Goal: Information Seeking & Learning: Learn about a topic

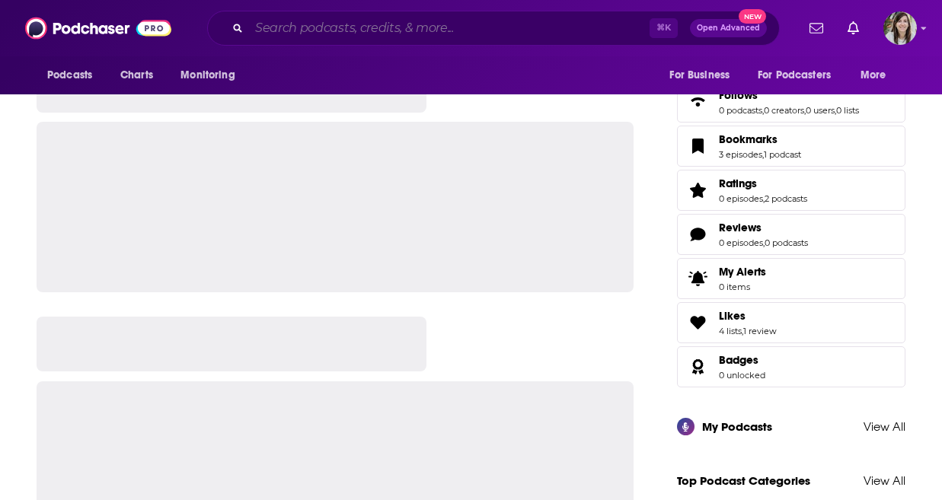
click at [371, 30] on input "Search podcasts, credits, & more..." at bounding box center [449, 28] width 400 height 24
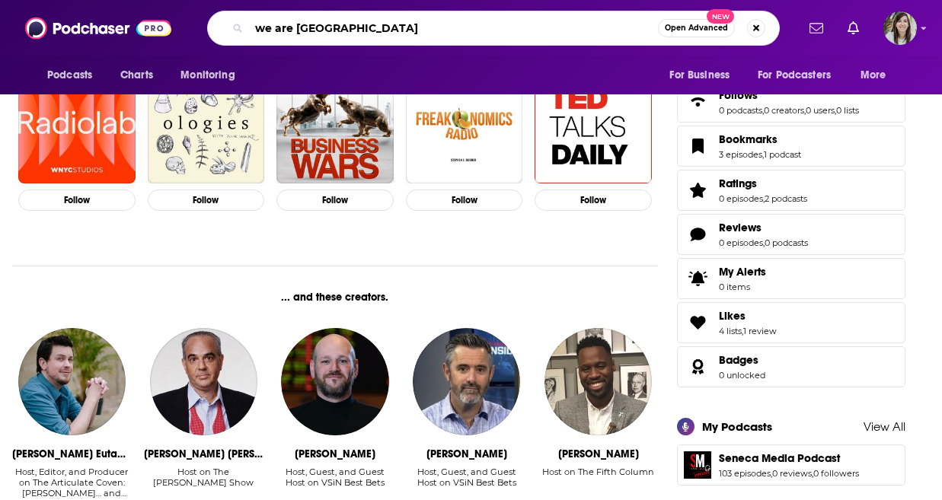
type input "we are [GEOGRAPHIC_DATA]"
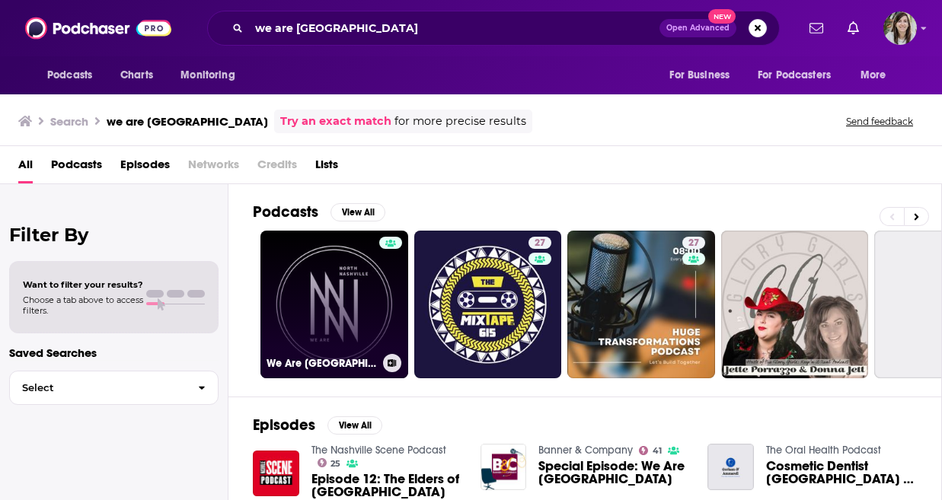
click at [328, 316] on link "We Are [GEOGRAPHIC_DATA]" at bounding box center [334, 305] width 148 height 148
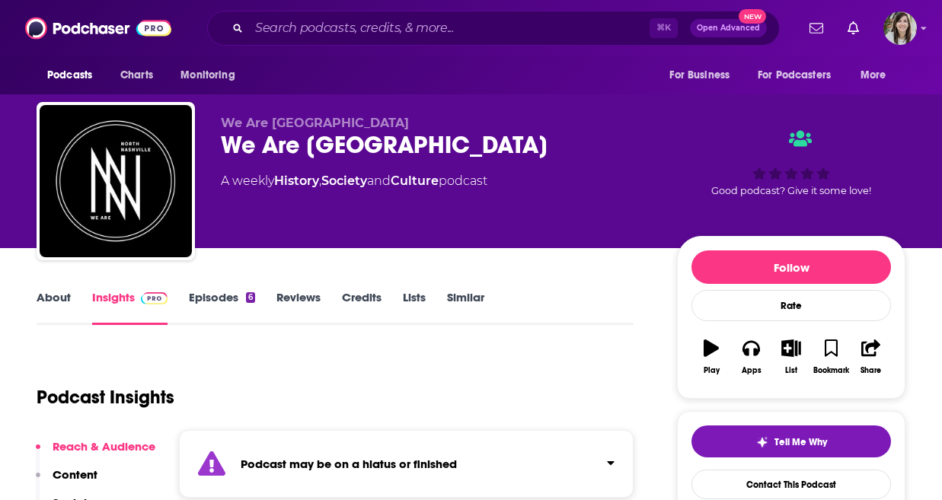
click at [53, 300] on link "About" at bounding box center [54, 307] width 34 height 35
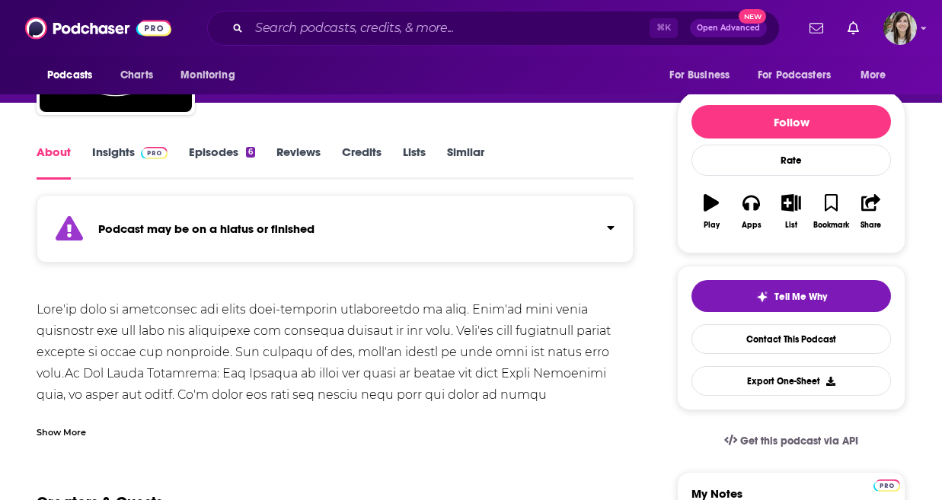
scroll to position [170, 0]
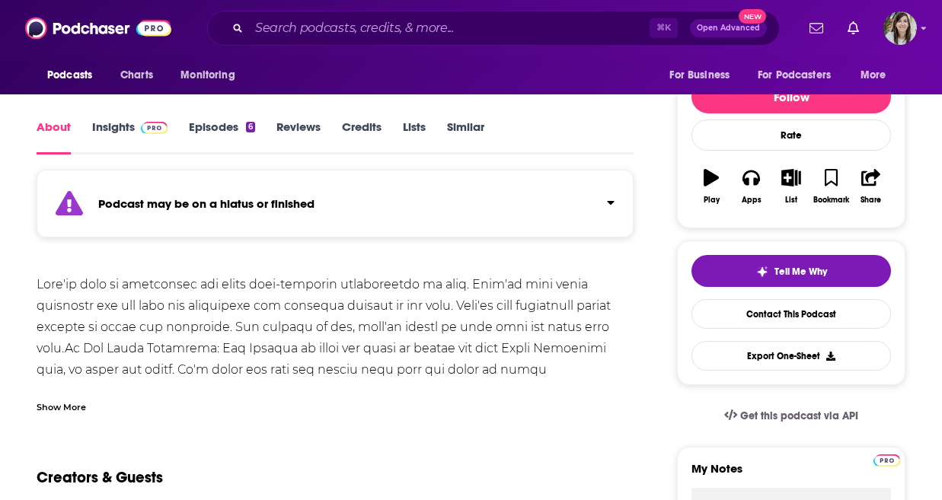
click at [85, 403] on div "Show More" at bounding box center [61, 406] width 49 height 14
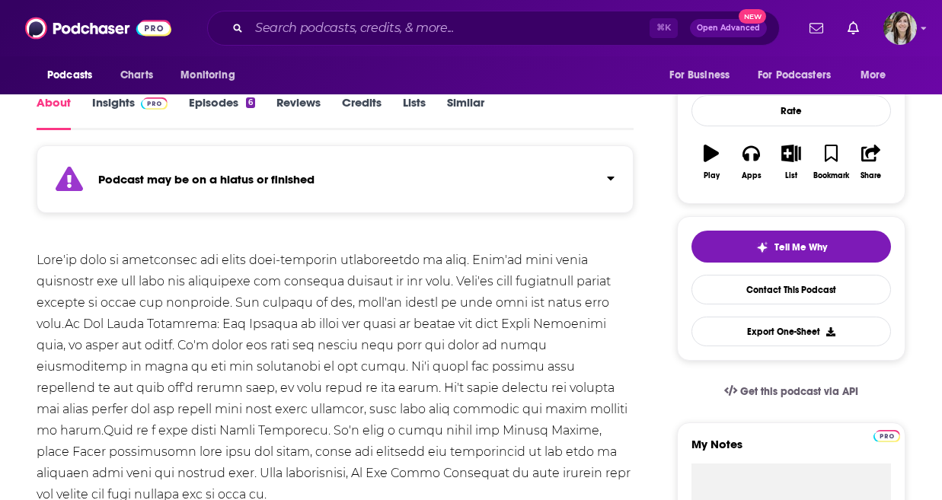
scroll to position [204, 0]
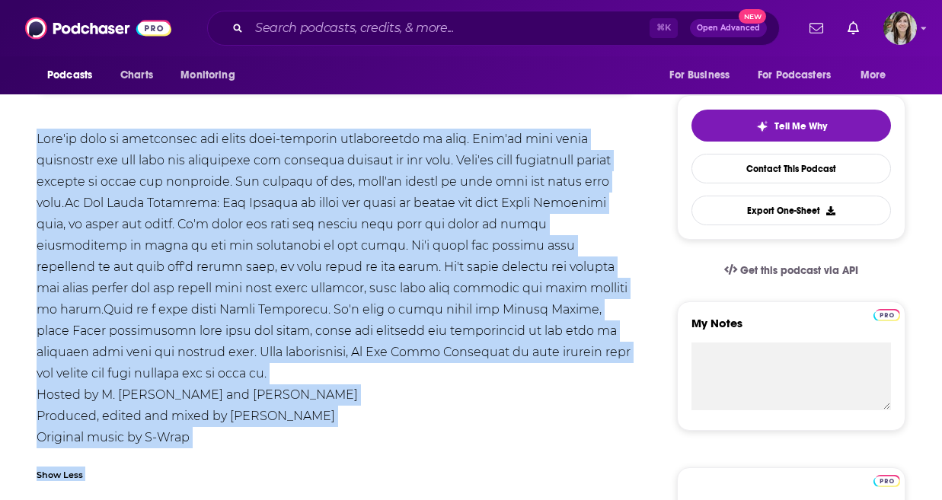
scroll to position [364, 0]
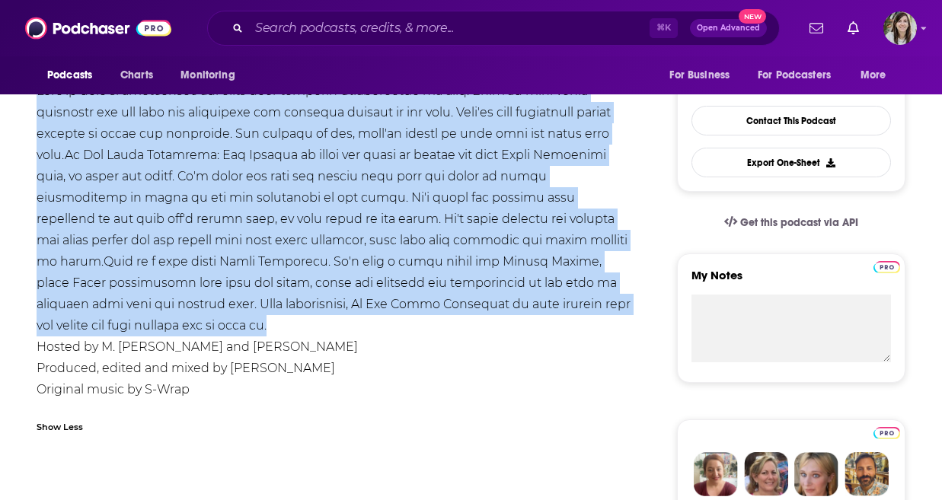
drag, startPoint x: 31, startPoint y: 246, endPoint x: 655, endPoint y: 310, distance: 626.7
copy div "They've seen an interstate cut their once-thriving neighborhood in half. They'v…"
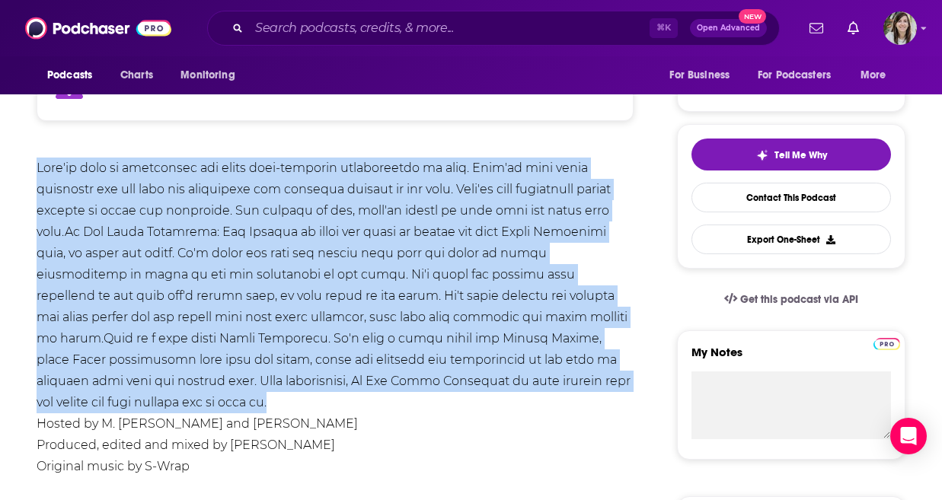
scroll to position [292, 0]
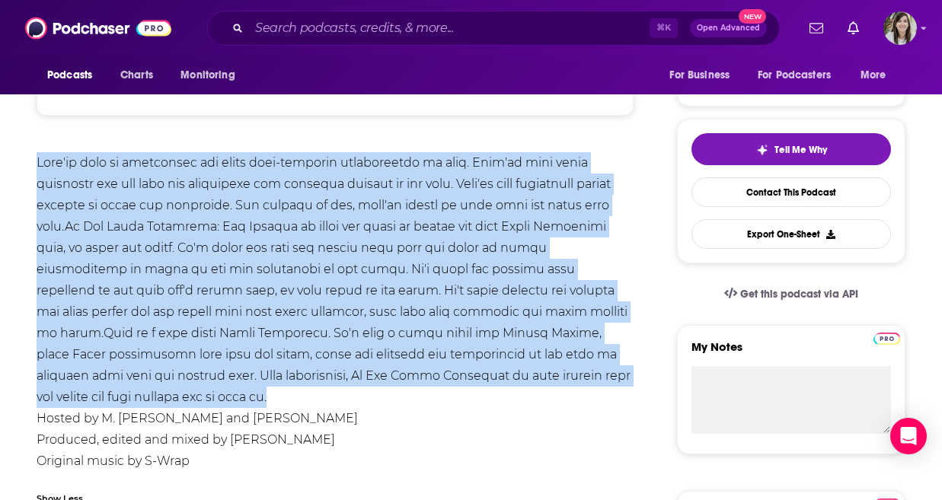
copy div "They've seen an interstate cut their once-thriving neighborhood in half. They'v…"
click at [399, 26] on input "Search podcasts, credits, & more..." at bounding box center [449, 28] width 400 height 24
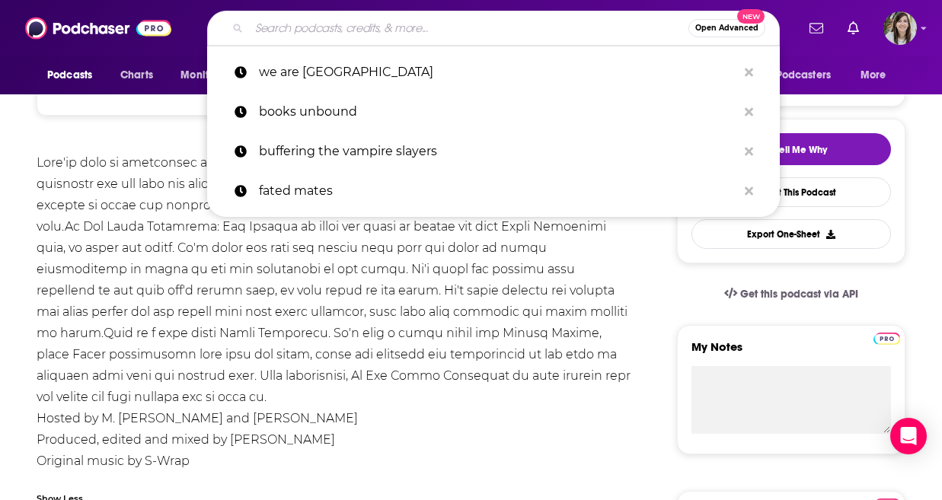
paste input "XPLR.[PERSON_NAME] Podcast"
type input "XPLR.[PERSON_NAME] Podcast"
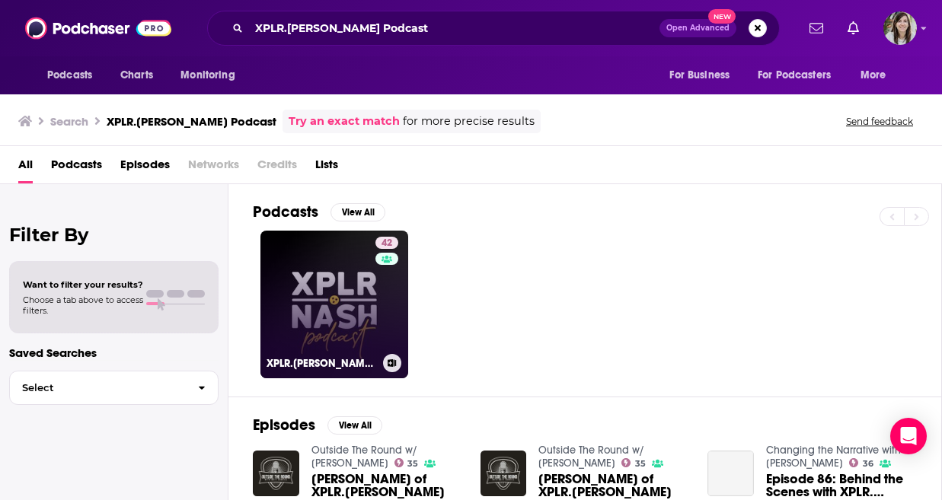
click at [346, 271] on link "42 XPLR.[PERSON_NAME] Podcast" at bounding box center [334, 305] width 148 height 148
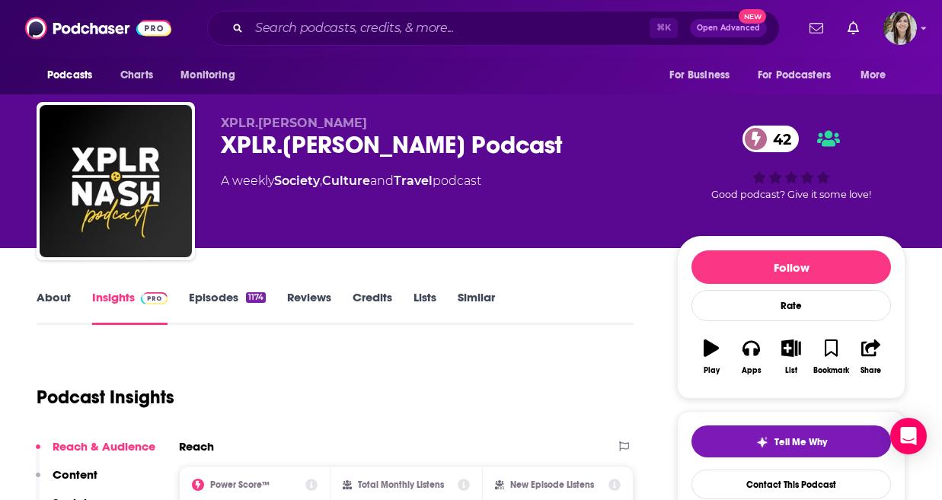
click at [56, 307] on link "About" at bounding box center [54, 307] width 34 height 35
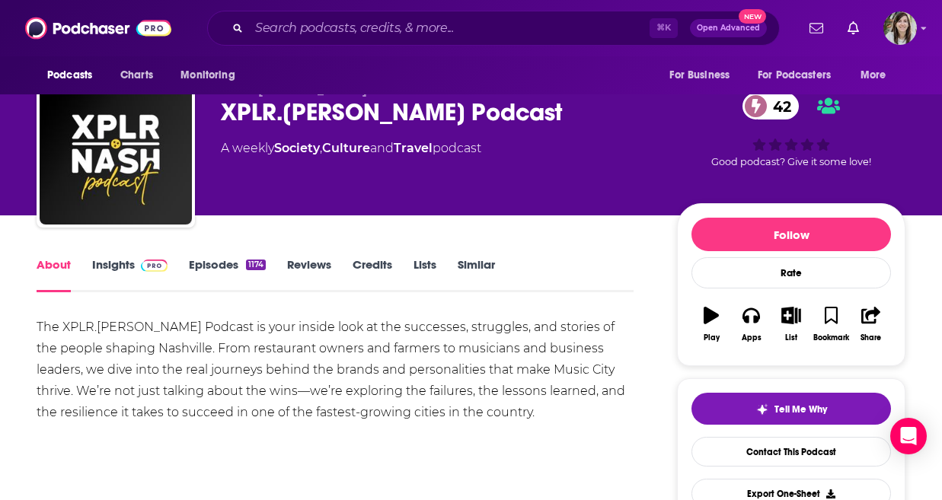
scroll to position [81, 0]
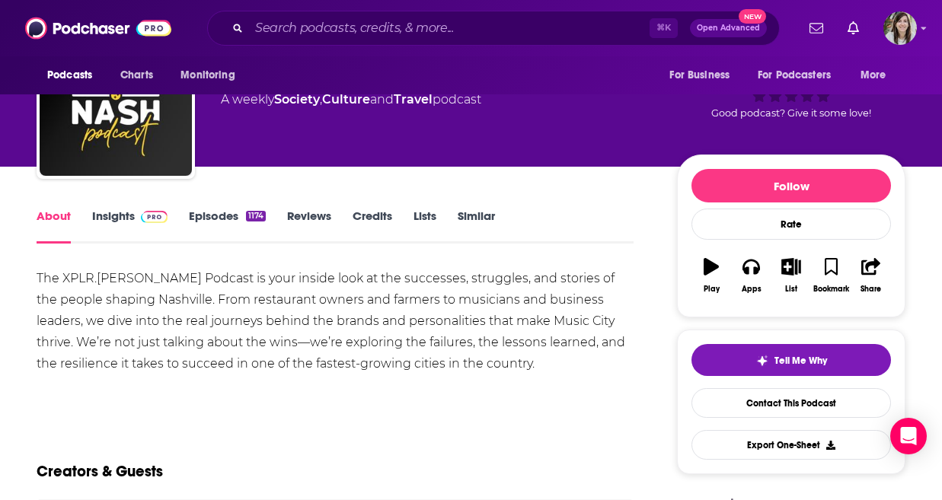
click at [201, 212] on link "Episodes 1174" at bounding box center [227, 226] width 77 height 35
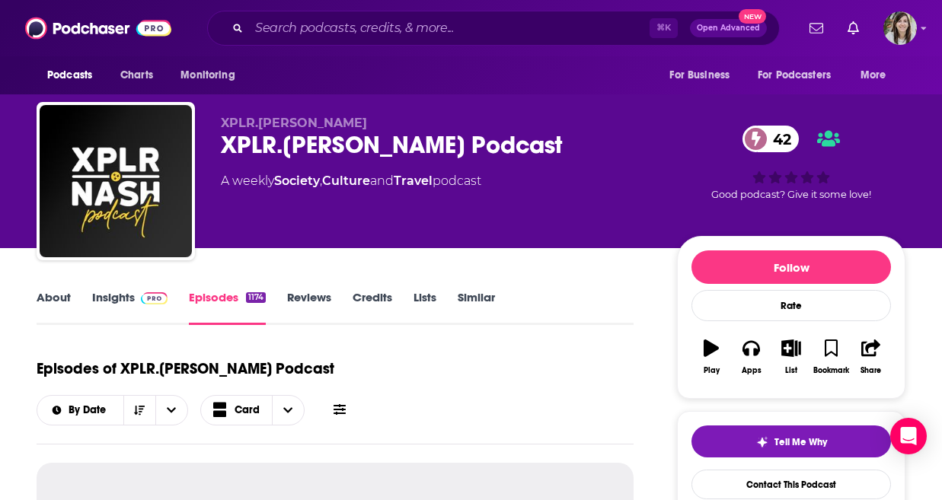
scroll to position [170, 0]
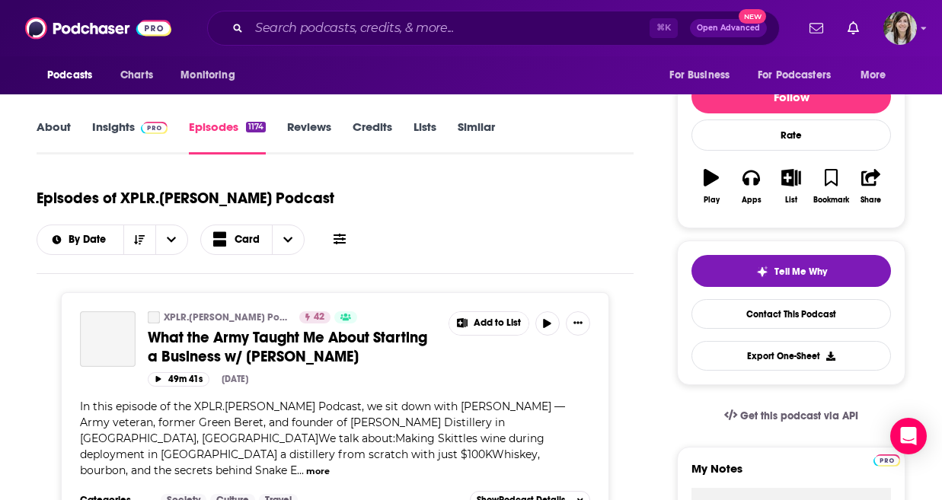
click at [106, 120] on link "Insights" at bounding box center [129, 137] width 75 height 35
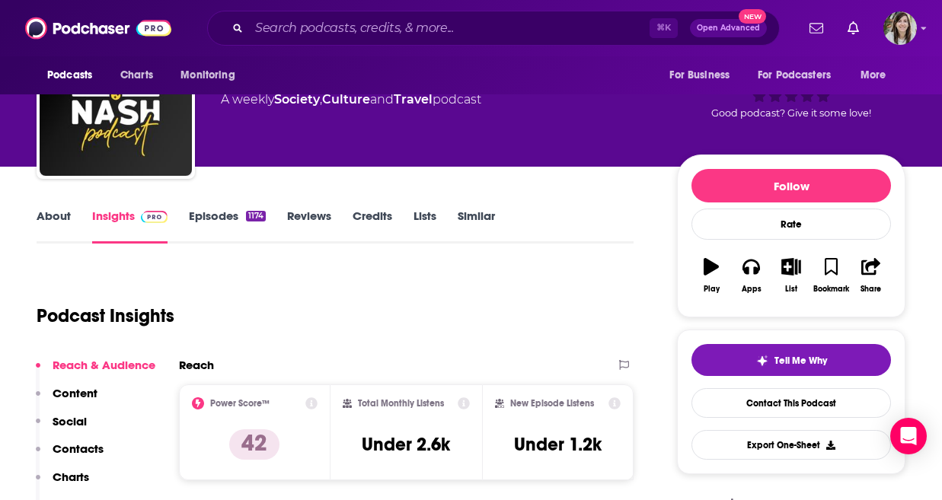
scroll to position [135, 0]
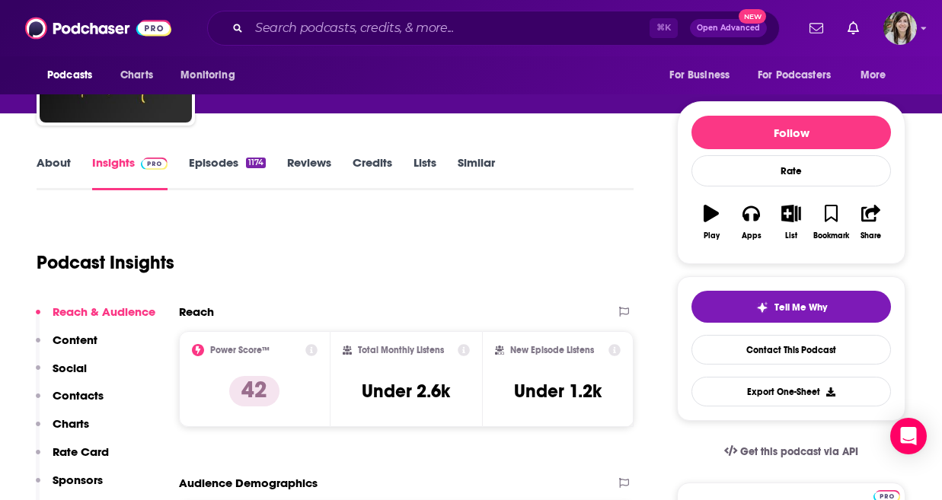
click at [206, 167] on link "Episodes 1174" at bounding box center [227, 172] width 77 height 35
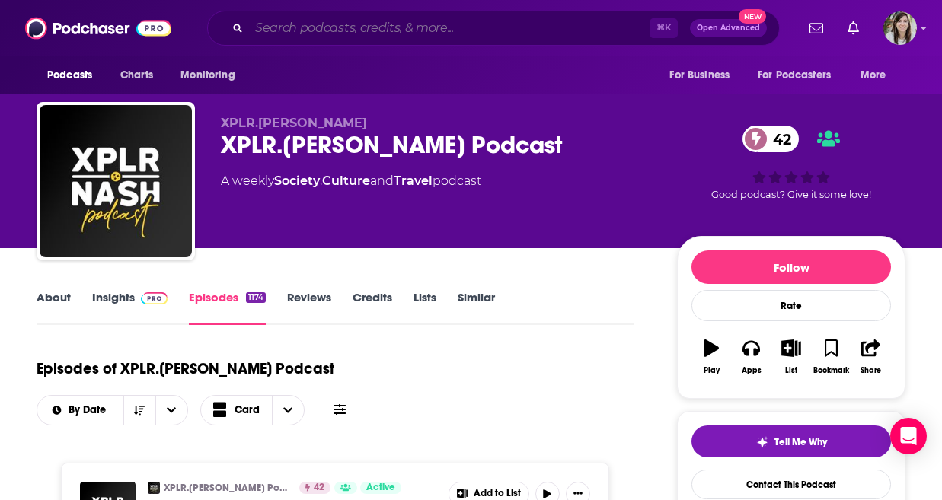
click at [343, 18] on input "Search podcasts, credits, & more..." at bounding box center [449, 28] width 400 height 24
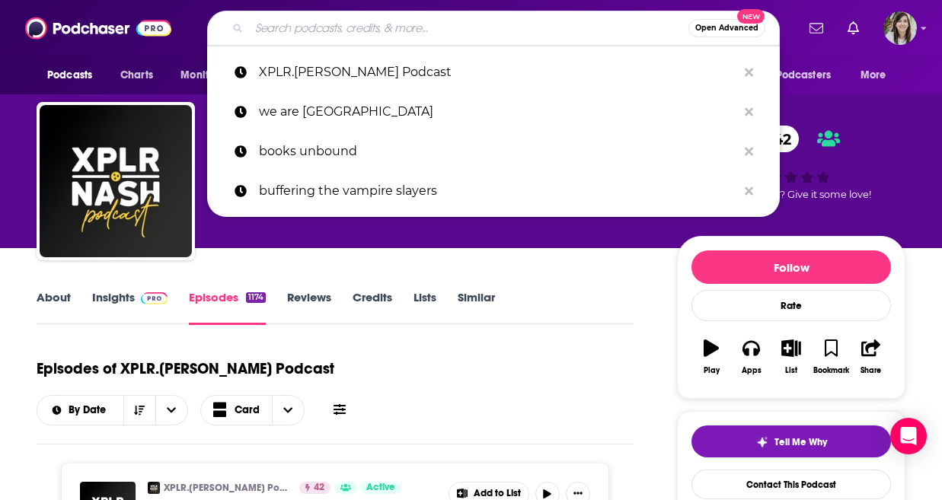
paste input "Nashville Scene Postcast"
type input "Nashville Scene Postcast"
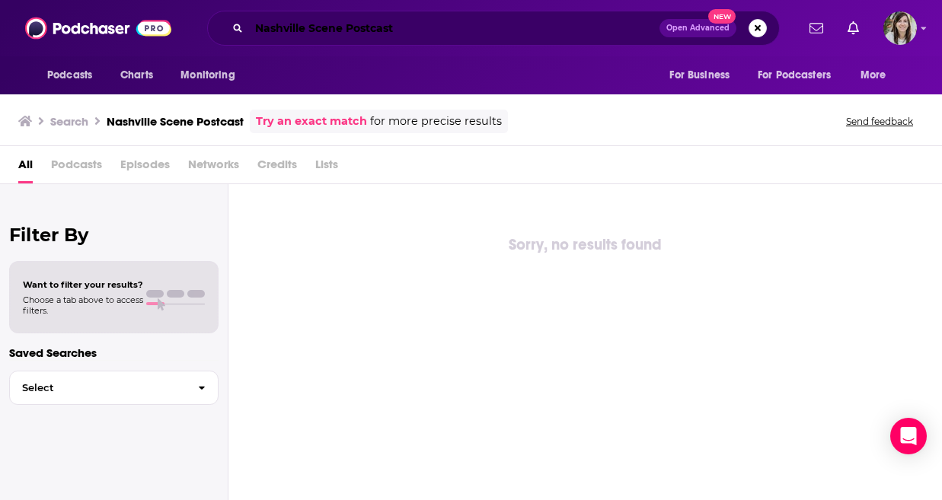
click at [355, 19] on input "Nashville Scene Postcast" at bounding box center [454, 28] width 410 height 24
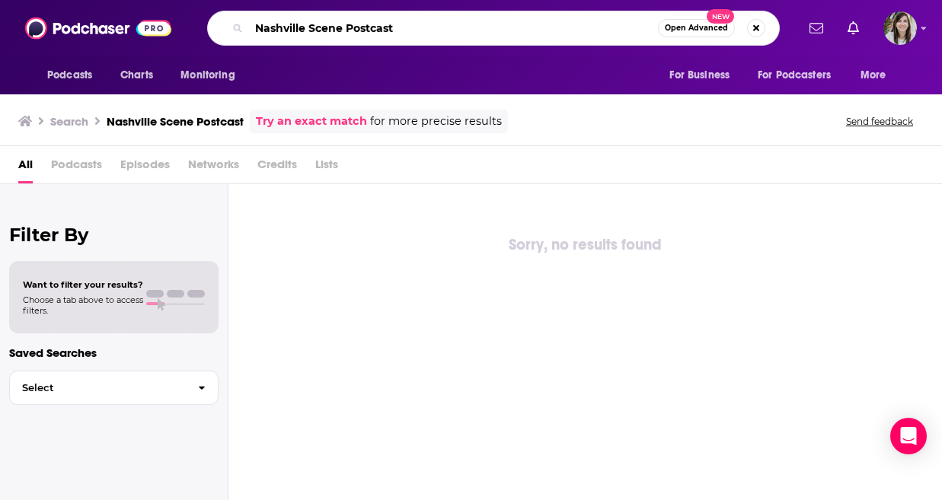
click at [355, 19] on input "Nashville Scene Postcast" at bounding box center [453, 28] width 409 height 24
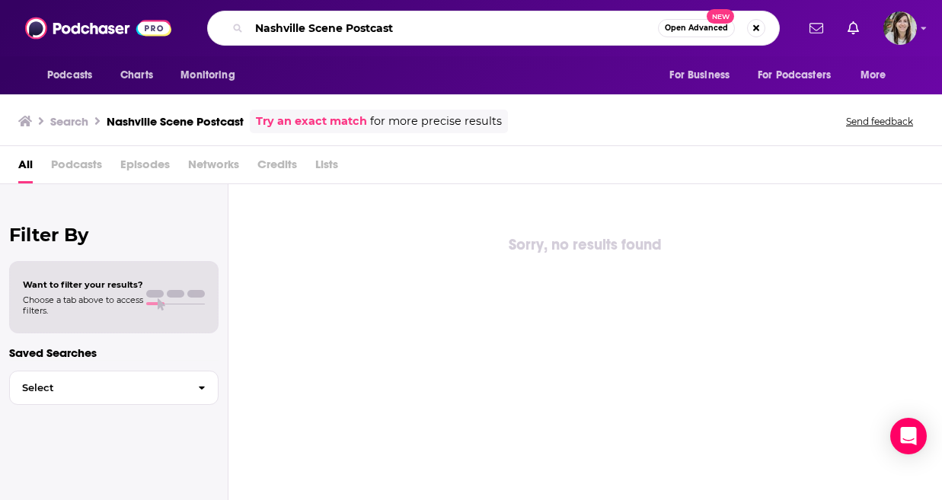
paste input "In [GEOGRAPHIC_DATA]"
type input "In [GEOGRAPHIC_DATA]"
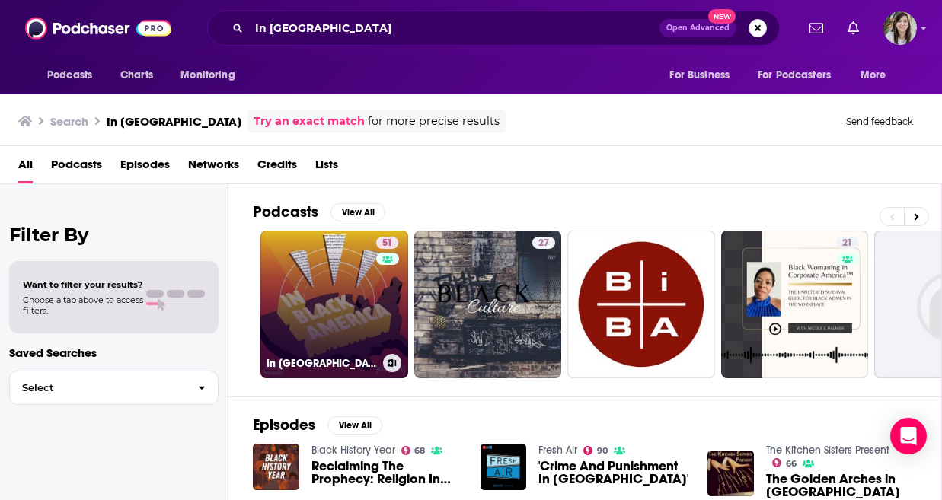
click at [352, 266] on link "51 In [GEOGRAPHIC_DATA]" at bounding box center [334, 305] width 148 height 148
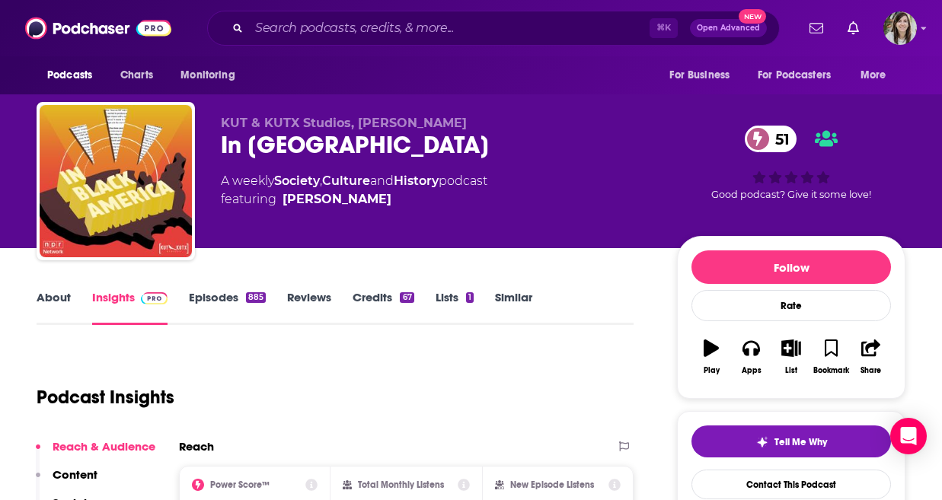
click at [54, 298] on link "About" at bounding box center [54, 307] width 34 height 35
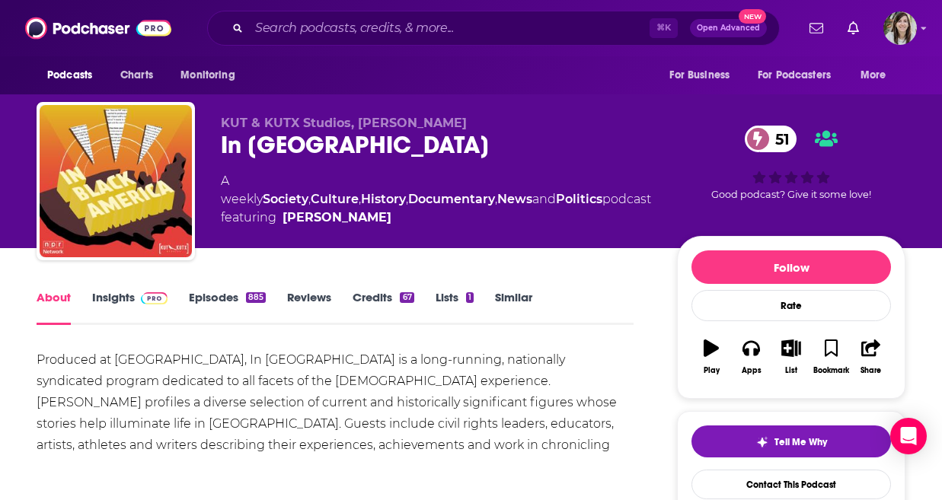
scroll to position [91, 0]
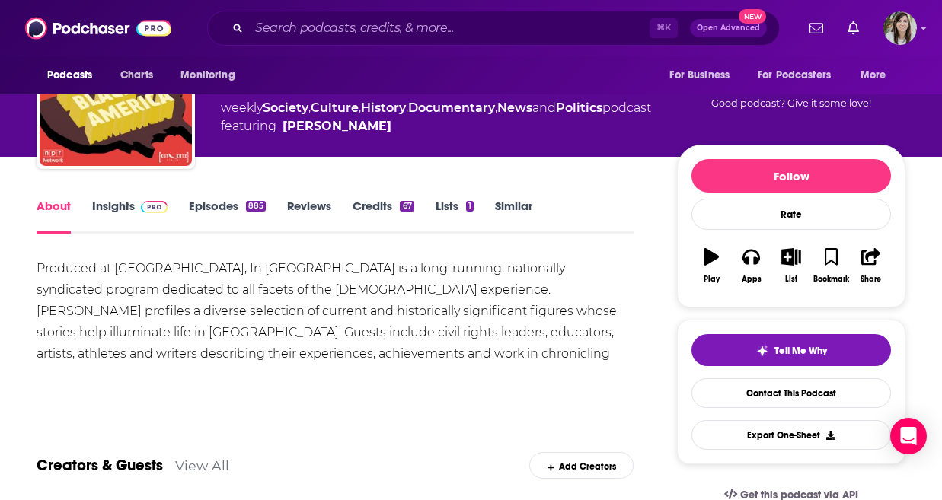
click at [127, 210] on link "Insights" at bounding box center [129, 216] width 75 height 35
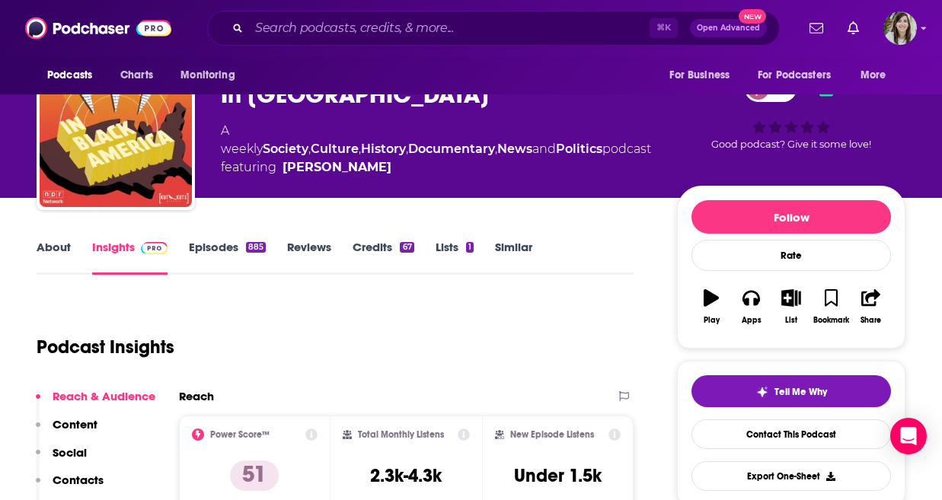
scroll to position [27, 0]
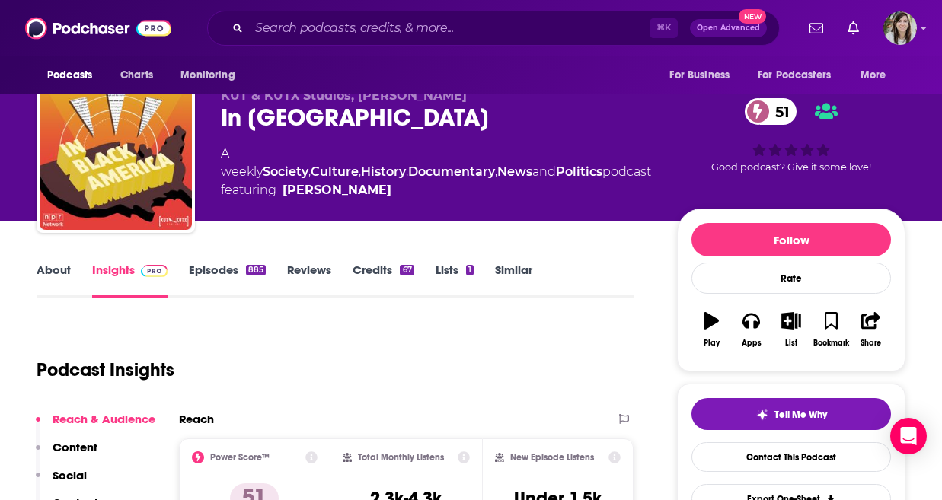
click at [190, 263] on link "Episodes 885" at bounding box center [227, 280] width 77 height 35
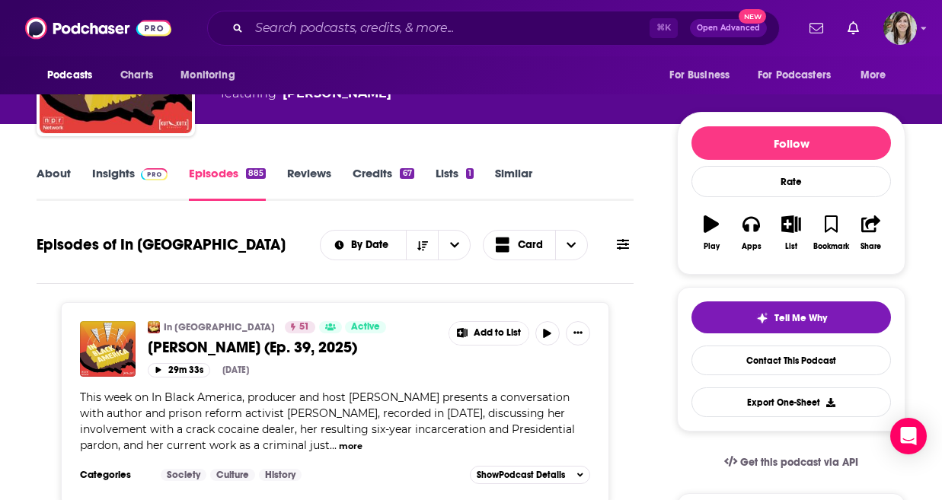
scroll to position [14, 0]
